Goal: Task Accomplishment & Management: Manage account settings

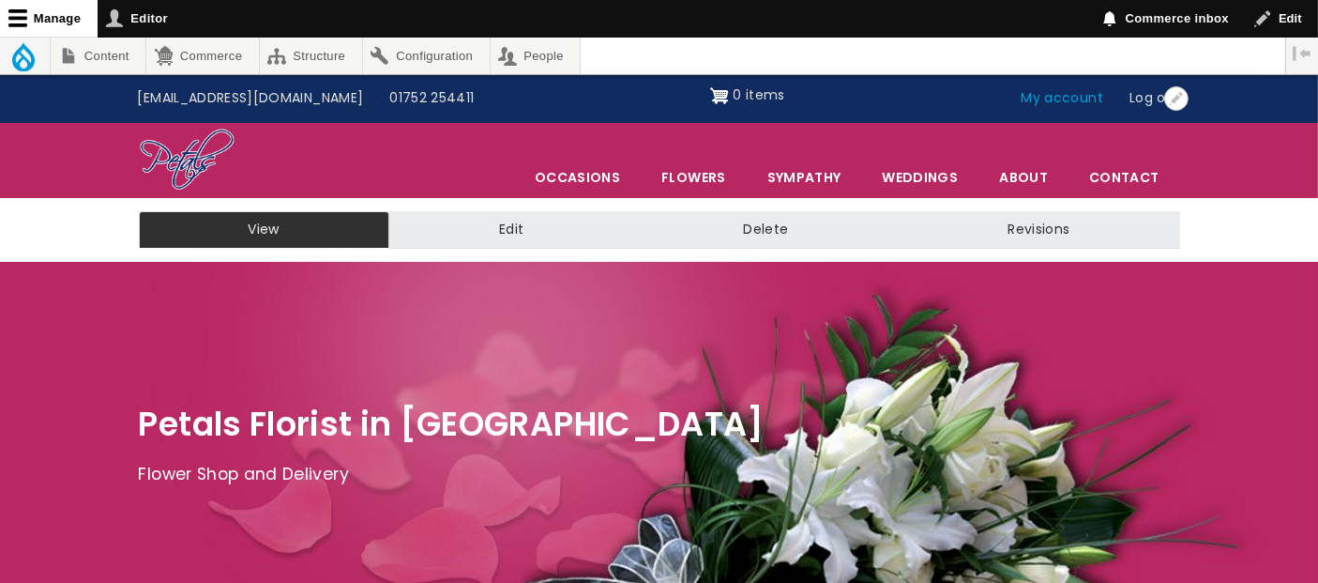
click at [1077, 100] on link "My account" at bounding box center [1063, 99] width 109 height 36
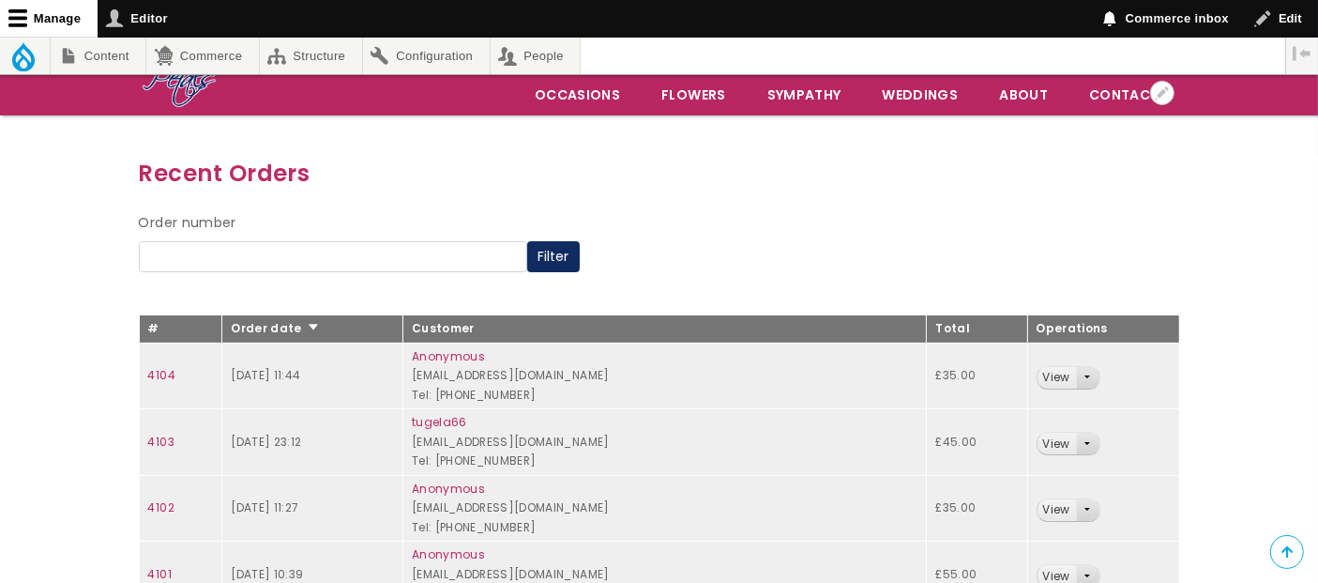
scroll to position [208, 0]
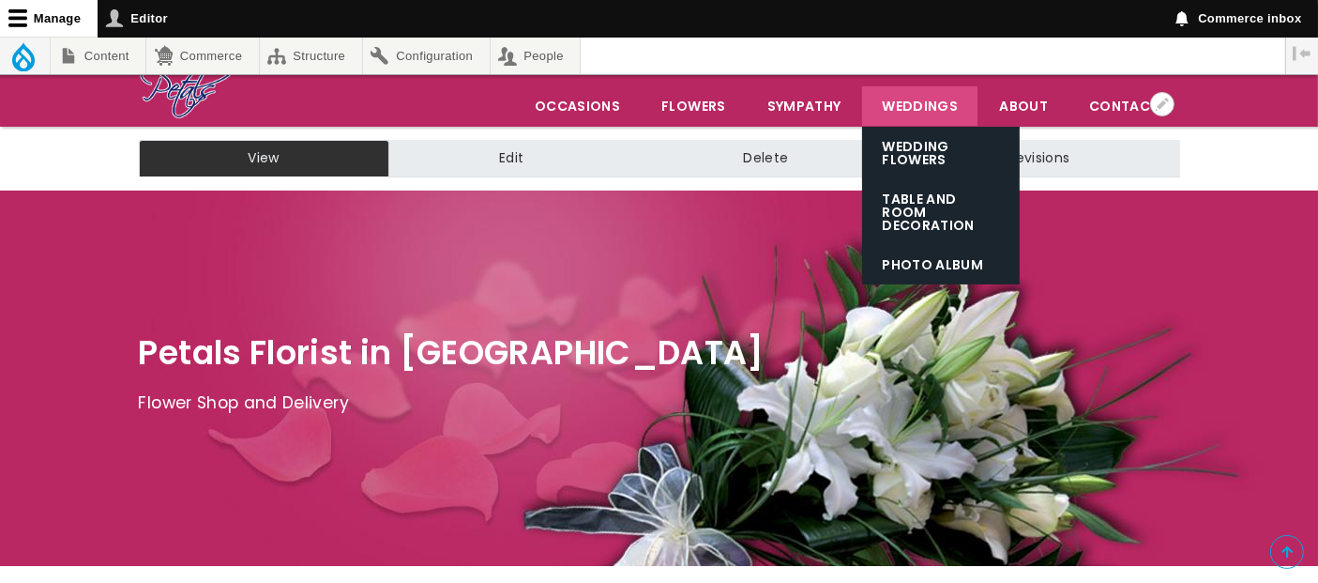
scroll to position [104, 0]
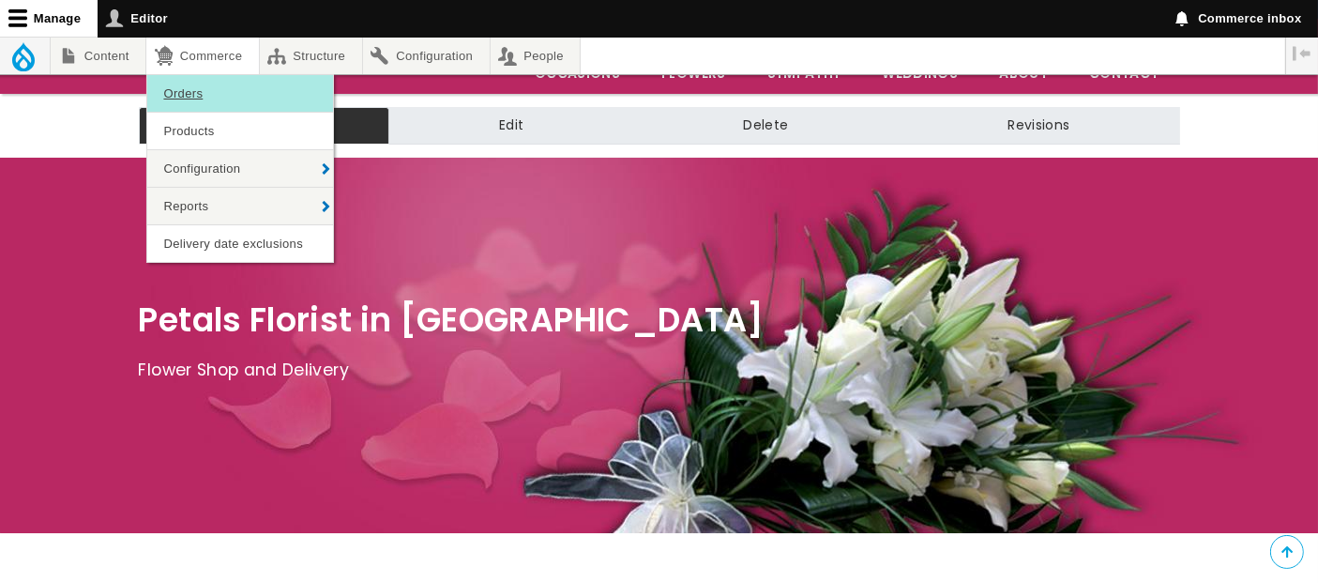
click at [206, 86] on link "Orders" at bounding box center [240, 93] width 186 height 37
